Goal: Information Seeking & Learning: Learn about a topic

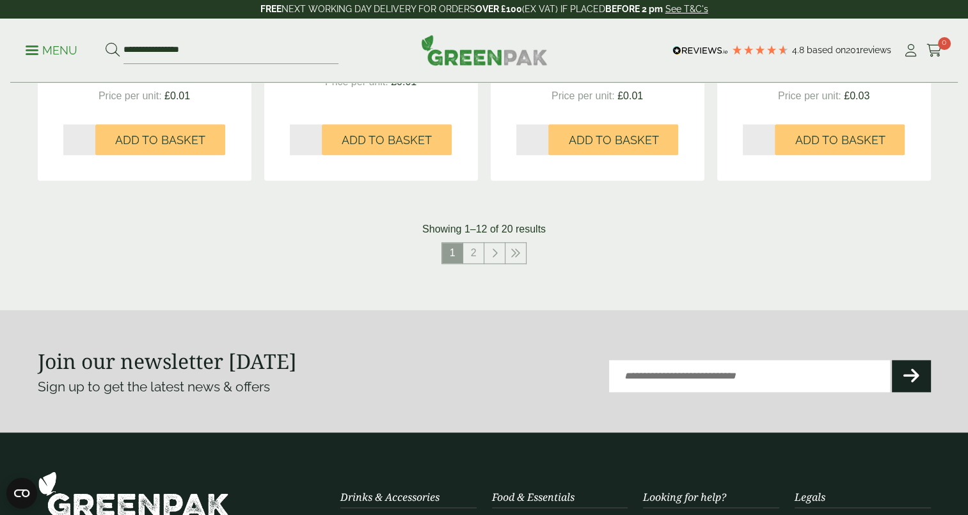
scroll to position [1412, 0]
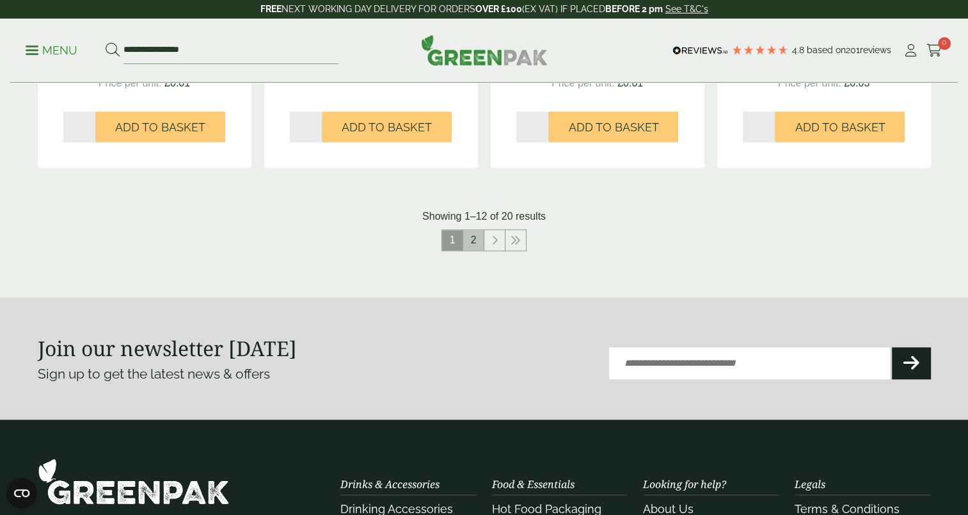
click at [477, 239] on link "2" at bounding box center [473, 240] width 20 height 20
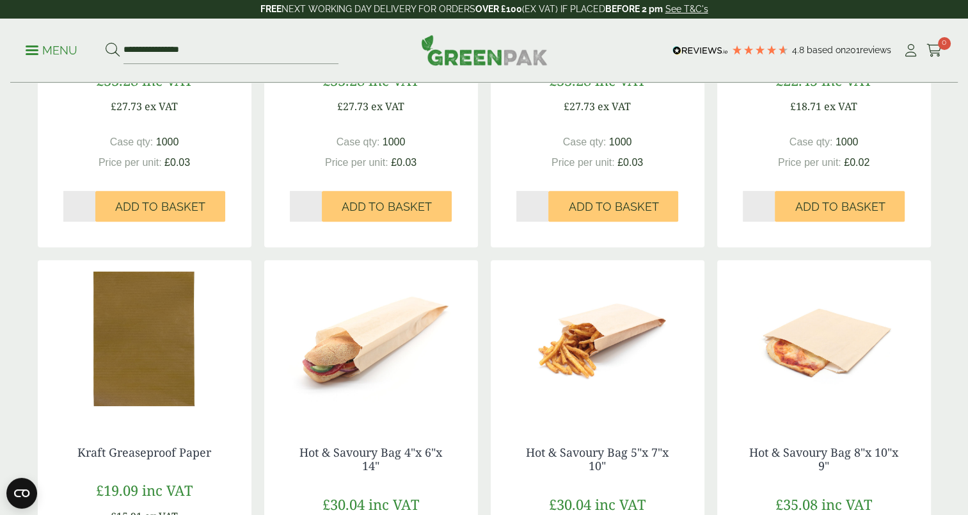
scroll to position [297, 0]
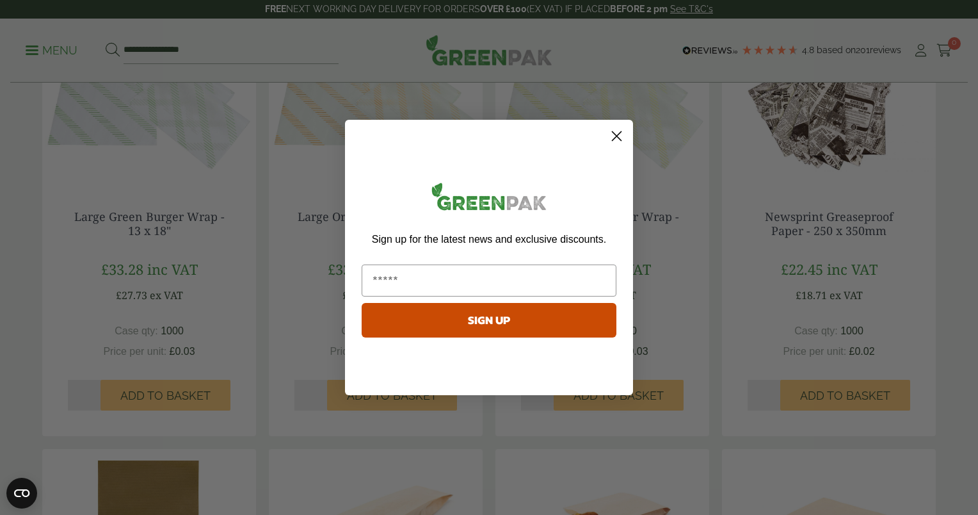
click at [617, 137] on icon "Close dialog" at bounding box center [616, 136] width 9 height 9
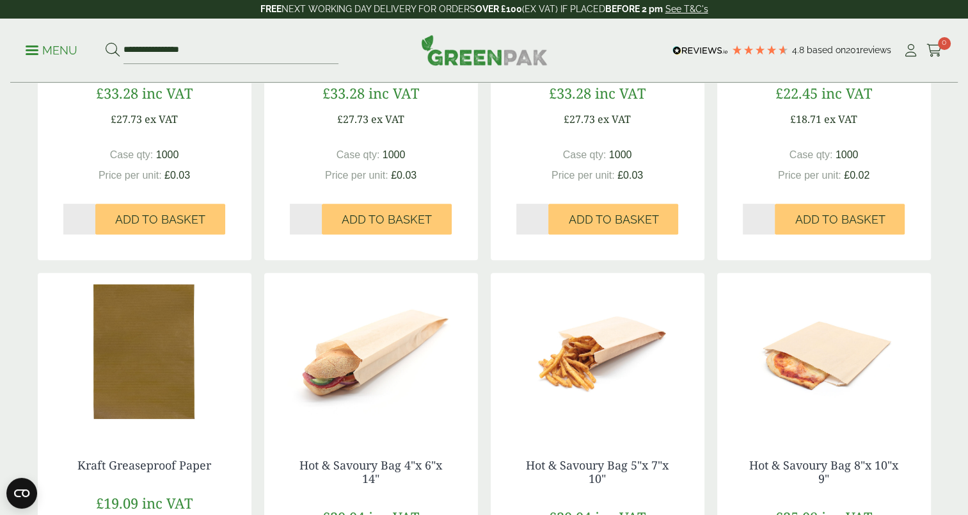
scroll to position [461, 0]
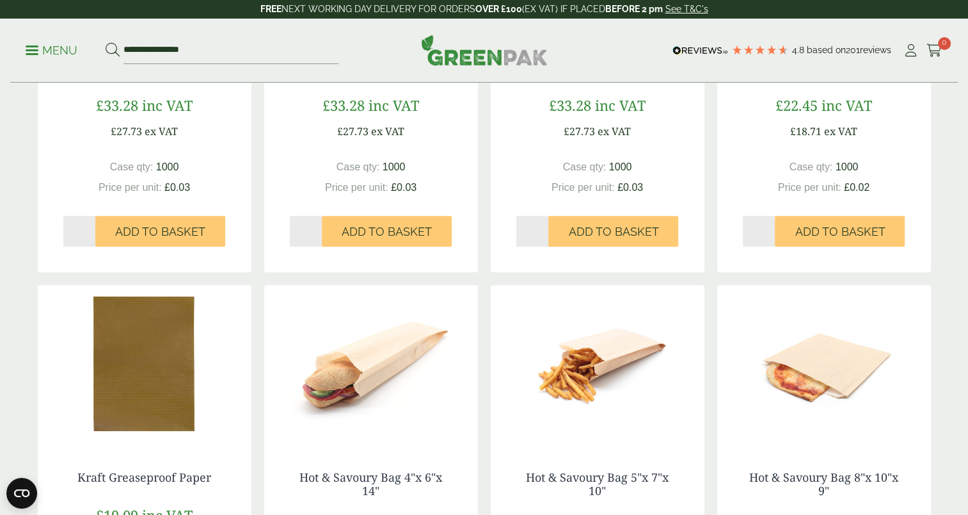
click at [115, 369] on img at bounding box center [145, 365] width 214 height 160
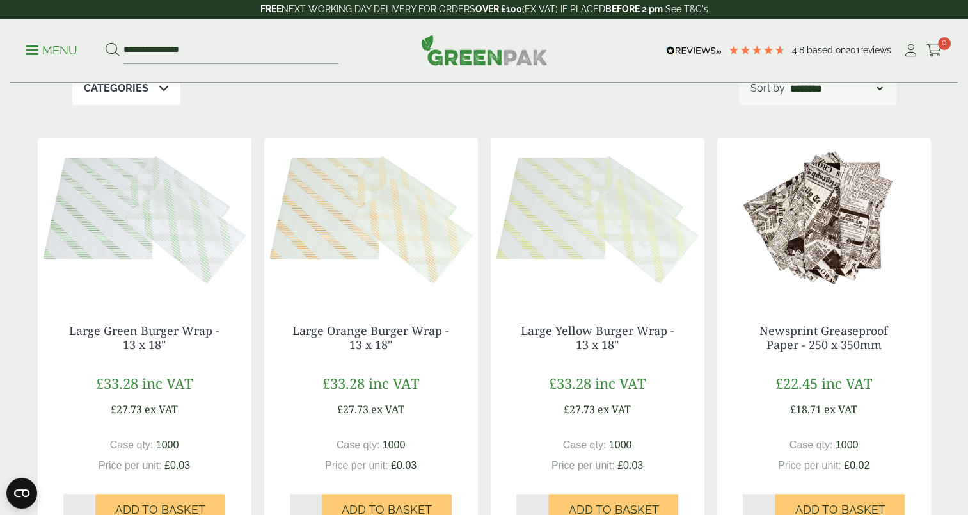
scroll to position [184, 0]
click at [172, 215] on img at bounding box center [145, 218] width 214 height 160
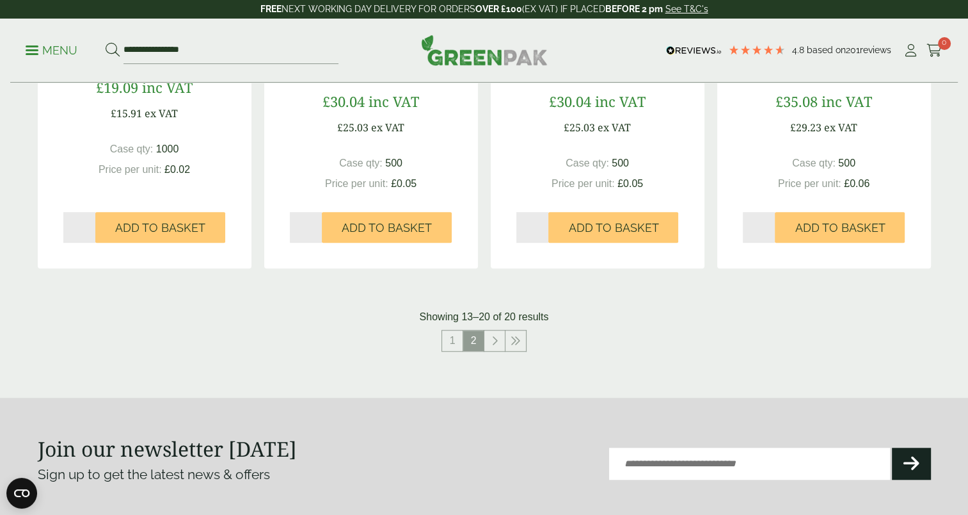
scroll to position [886, 0]
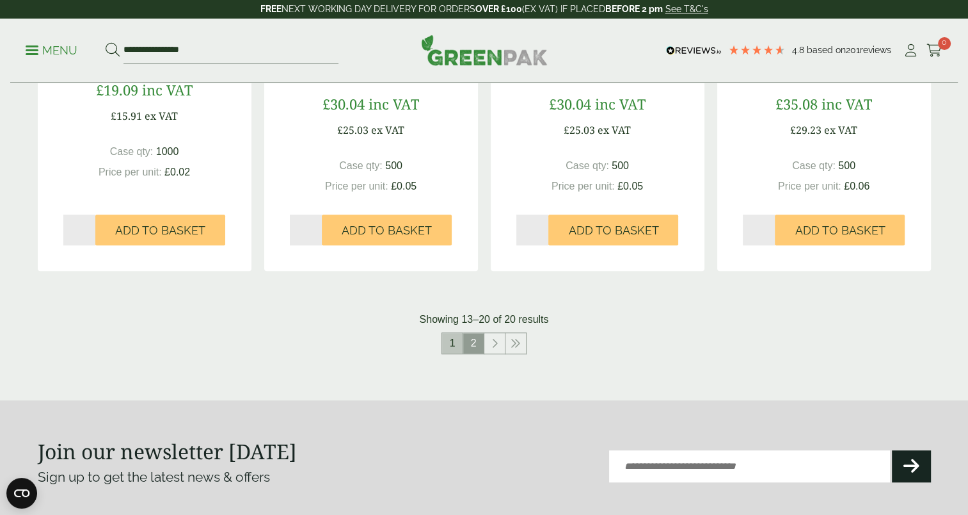
click at [453, 344] on link "1" at bounding box center [452, 343] width 20 height 20
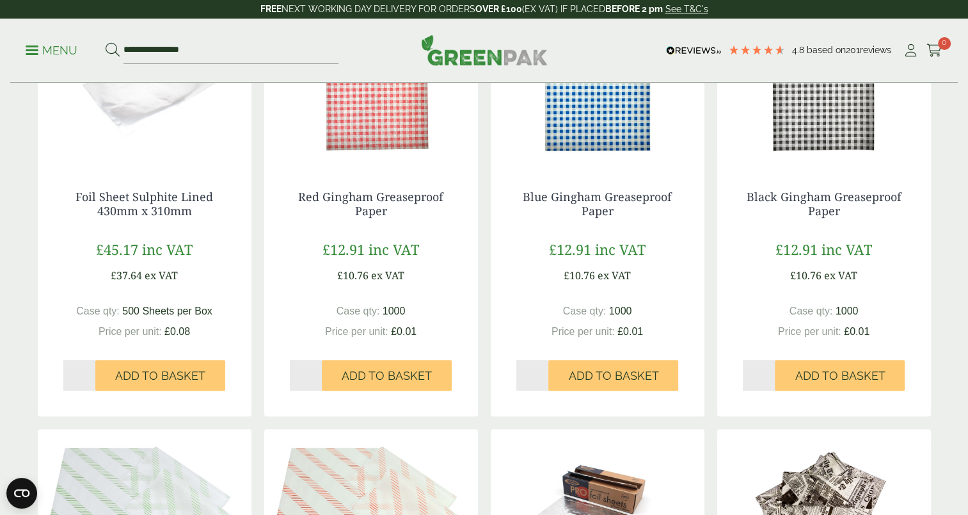
scroll to position [171, 0]
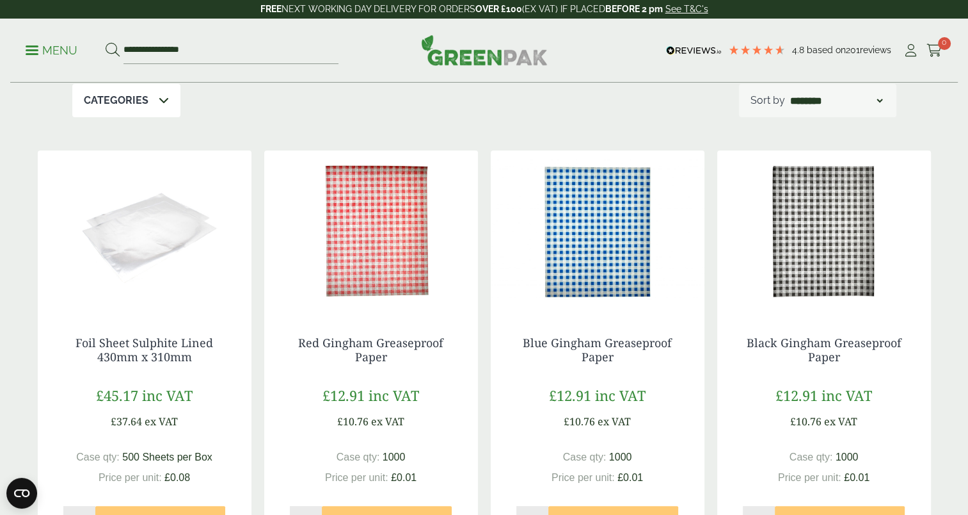
click at [829, 233] on img at bounding box center [824, 230] width 214 height 160
